Goal: Task Accomplishment & Management: Use online tool/utility

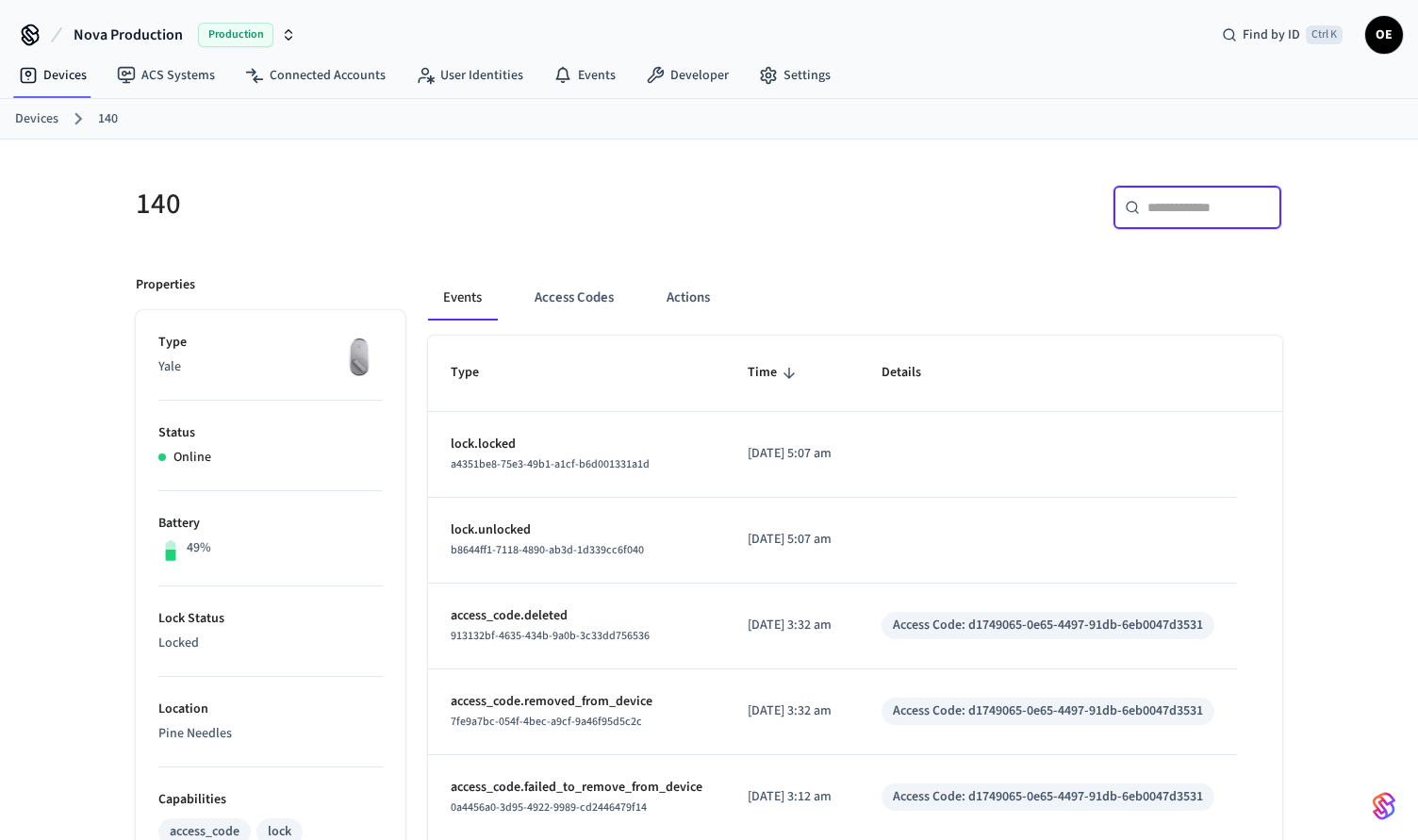
click at [1206, 198] on input "text" at bounding box center [1209, 207] width 123 height 19
paste input "**********"
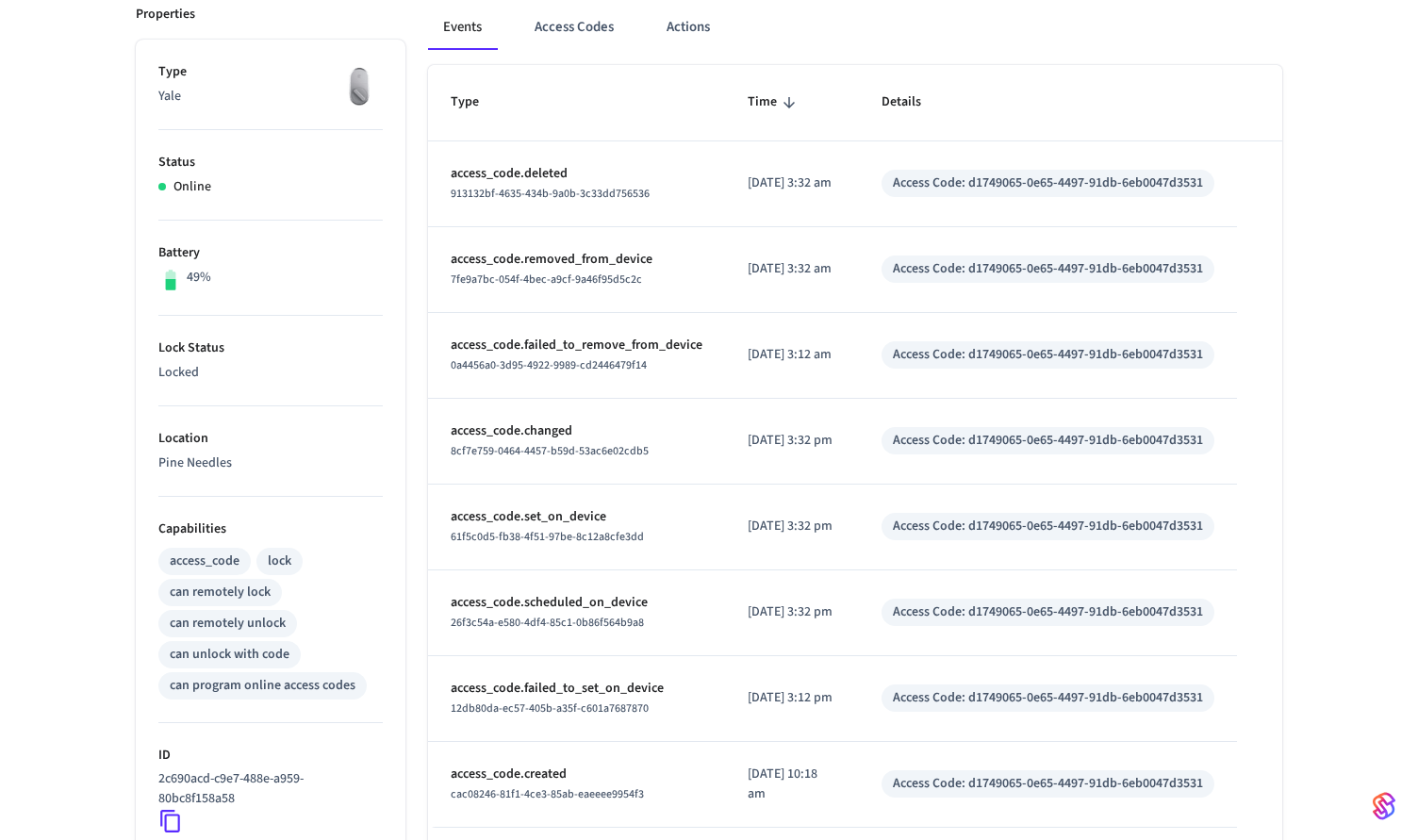
scroll to position [554, 0]
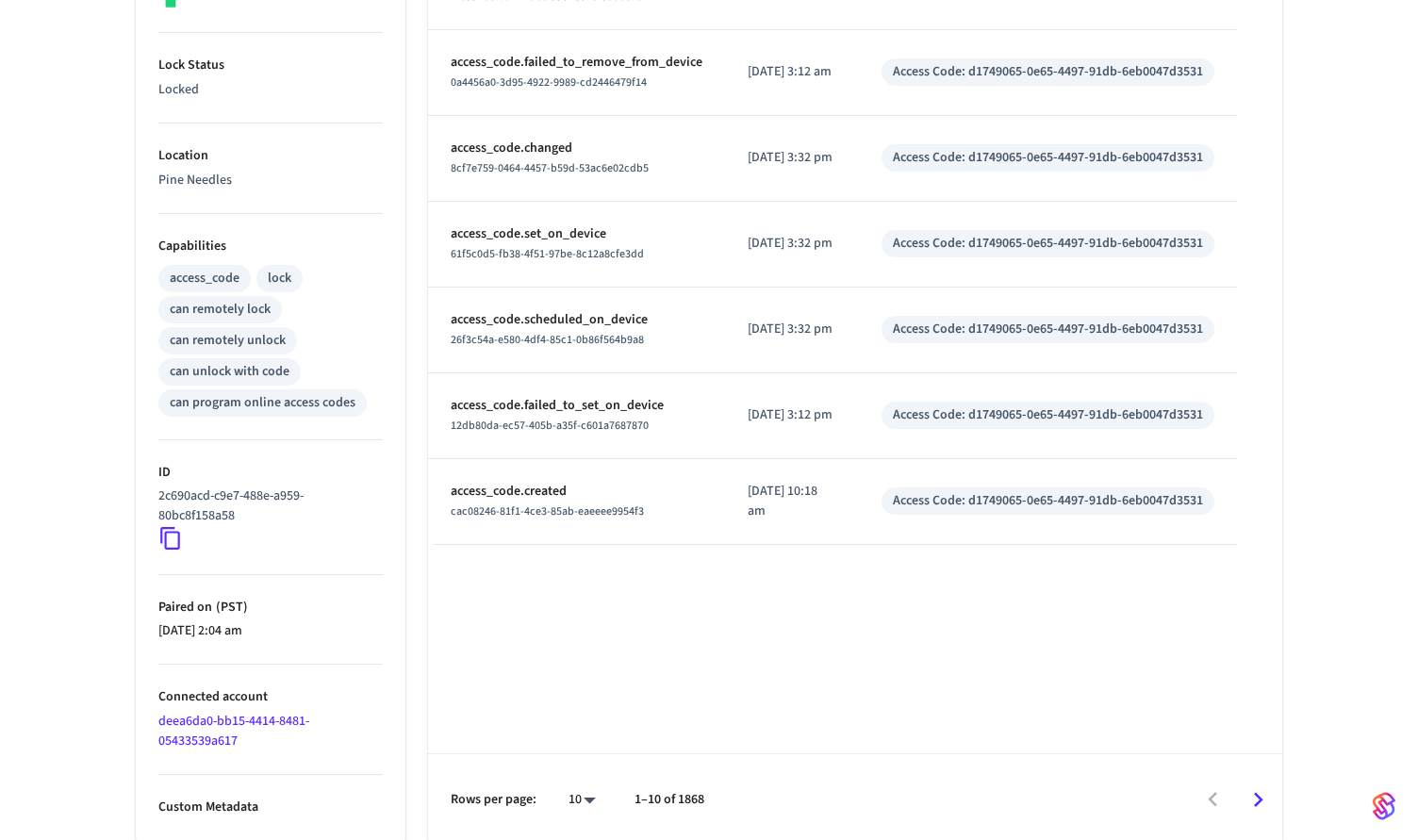
type input "**********"
